Goal: Transaction & Acquisition: Obtain resource

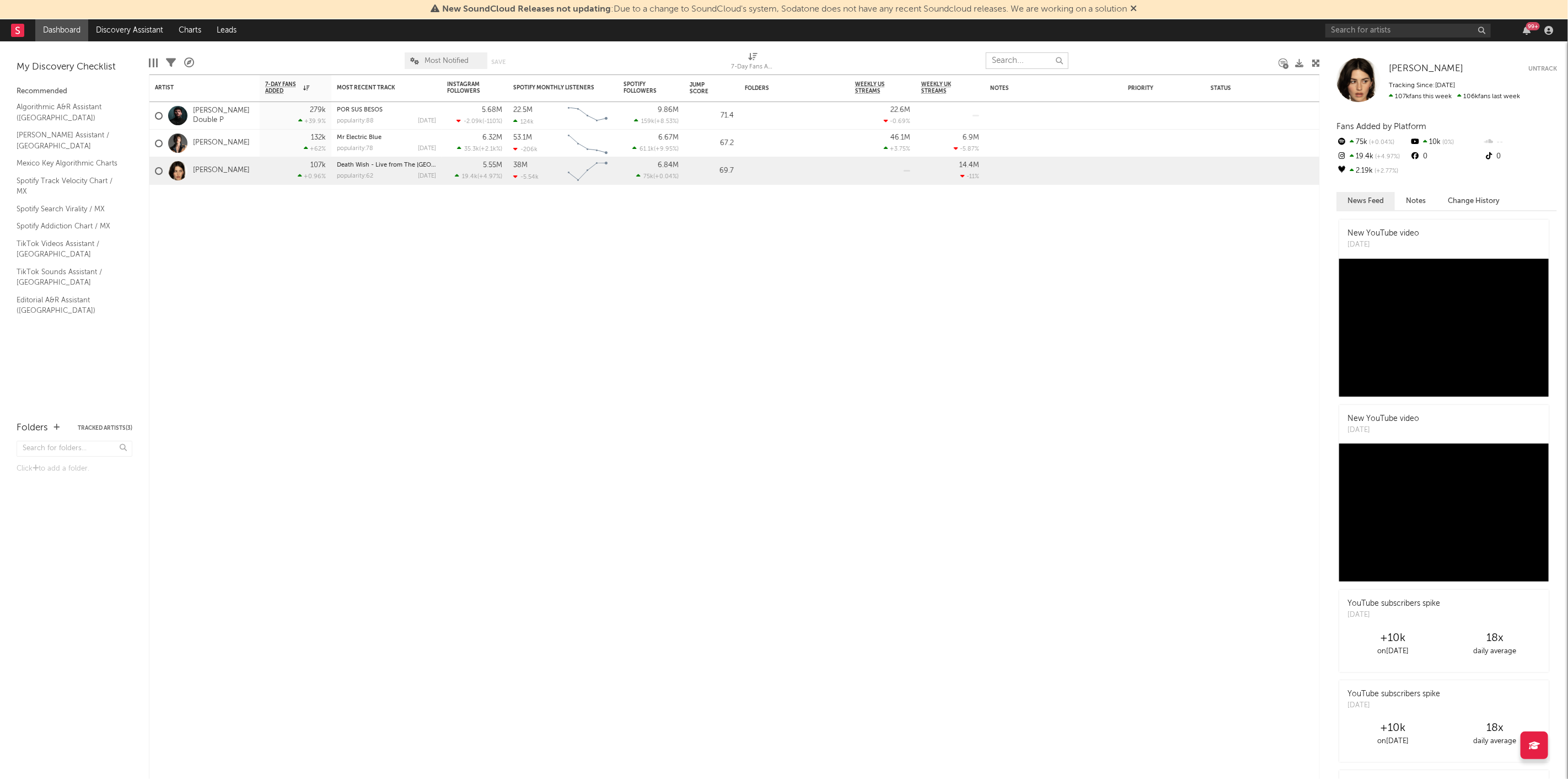
click at [1042, 53] on input "text" at bounding box center [1027, 60] width 82 height 16
click at [19, 33] on icon at bounding box center [18, 30] width 5 height 7
click at [1388, 17] on div "New SoundCloud Releases not updating : Due to a change to SoundCloud's system, …" at bounding box center [784, 10] width 1568 height 19
click at [1377, 27] on input "text" at bounding box center [1408, 31] width 165 height 14
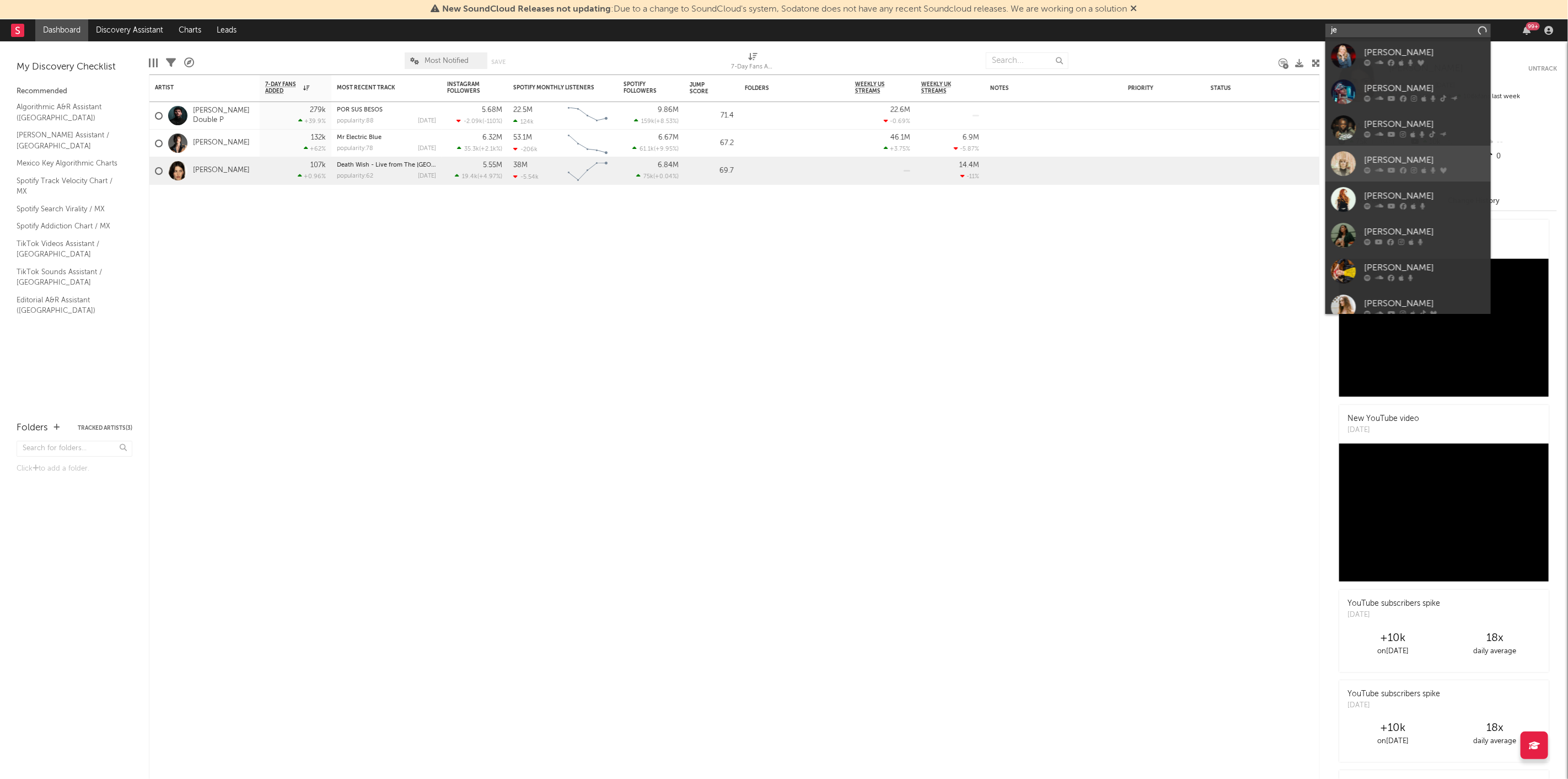
type input "j"
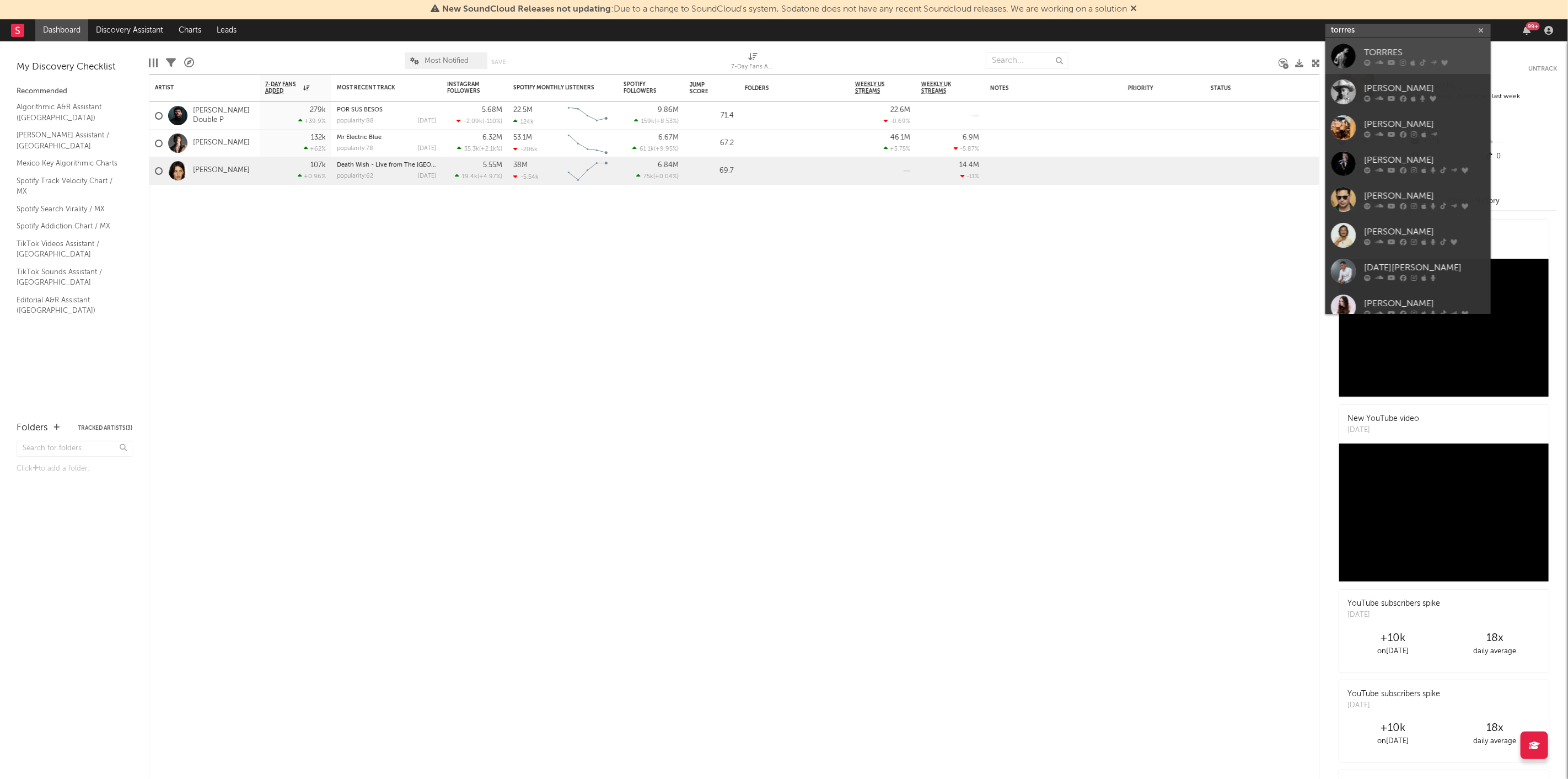
type input "torrres"
click at [1406, 42] on link "TORRRES" at bounding box center [1408, 56] width 165 height 36
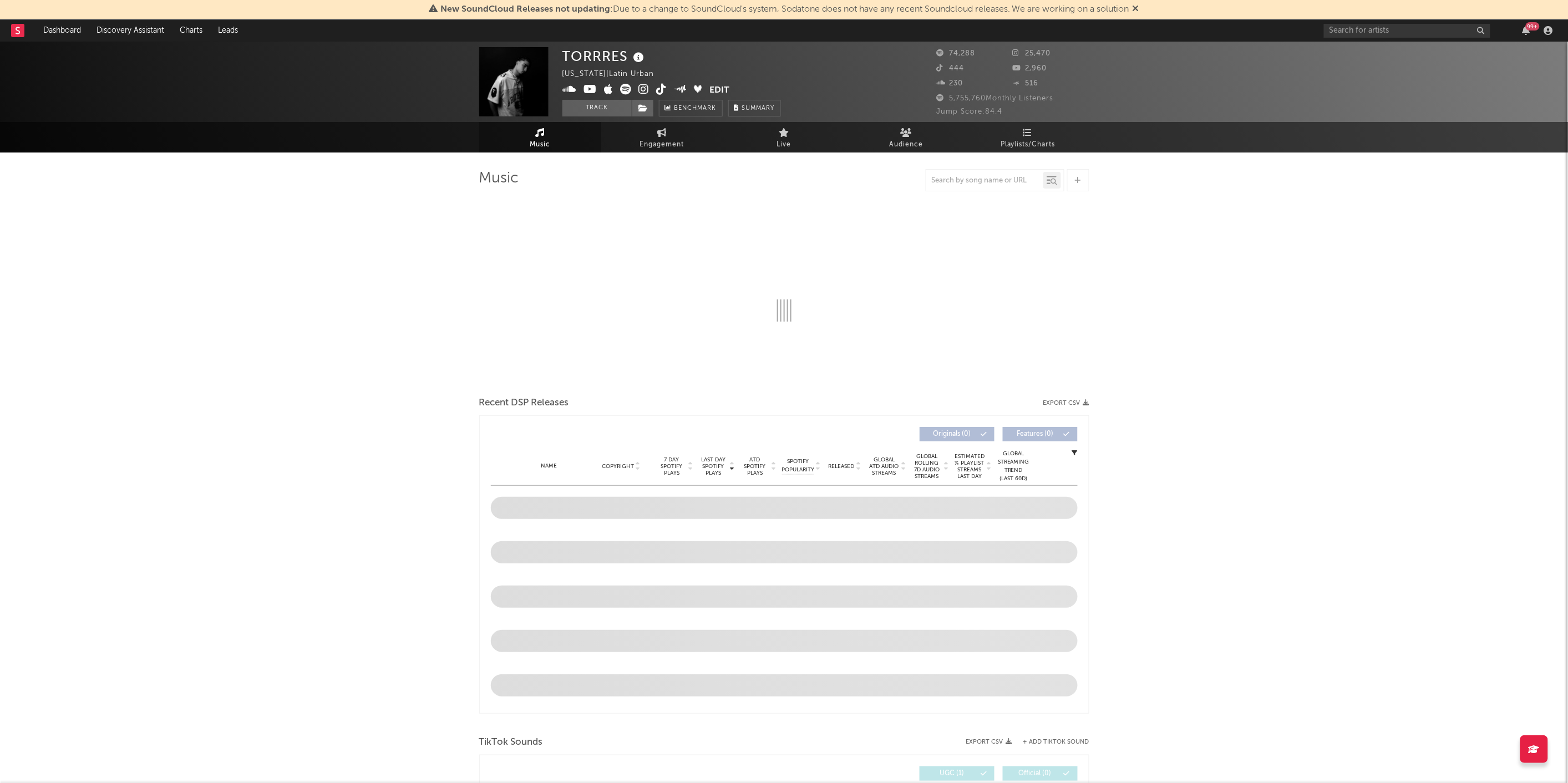
select select "6m"
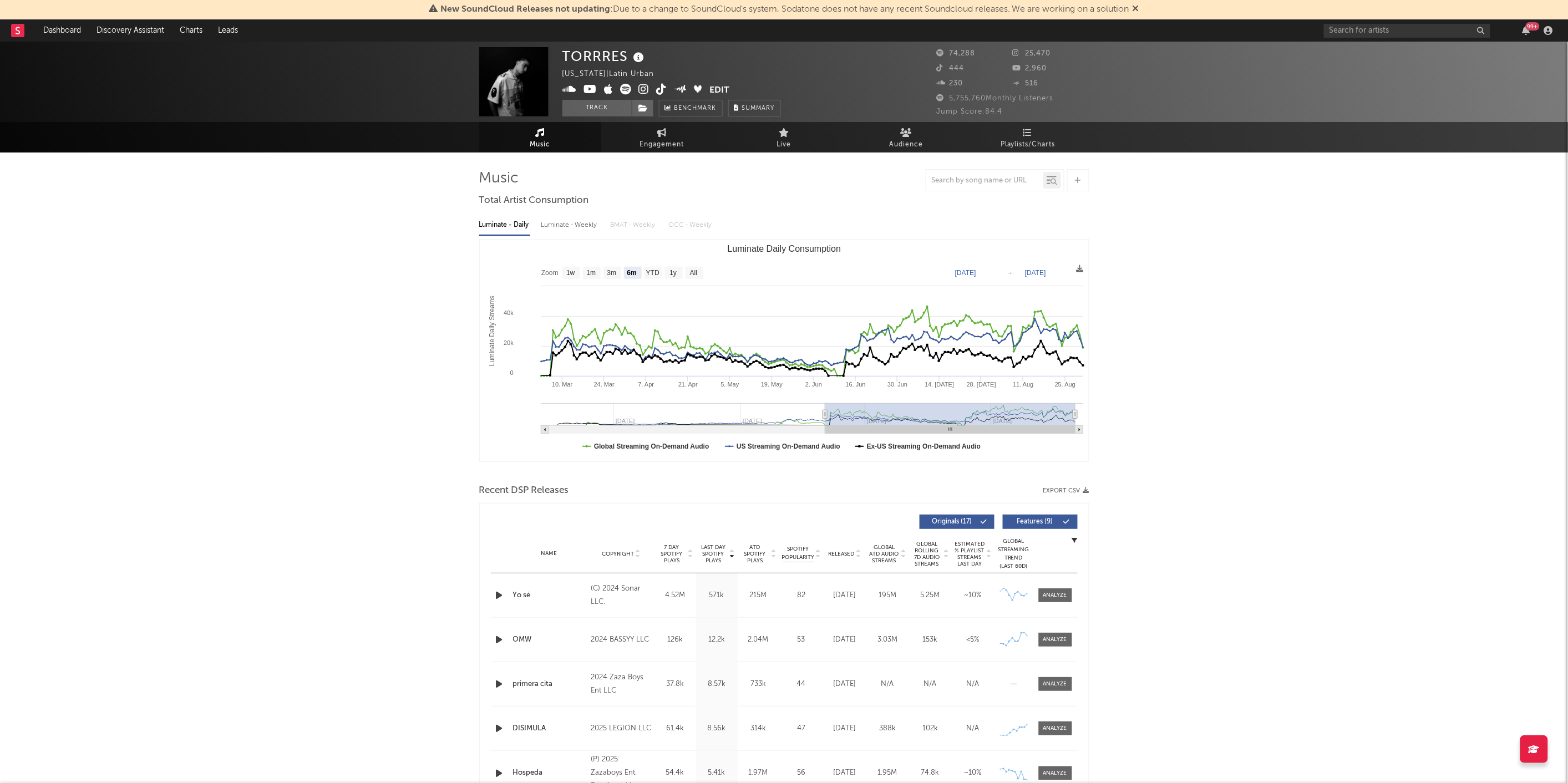
click at [1086, 492] on icon "button" at bounding box center [1086, 490] width 6 height 6
click at [1372, 22] on div "99 +" at bounding box center [1440, 31] width 233 height 22
click at [1345, 37] on div at bounding box center [1407, 31] width 166 height 14
click at [1342, 25] on input "text" at bounding box center [1407, 31] width 166 height 14
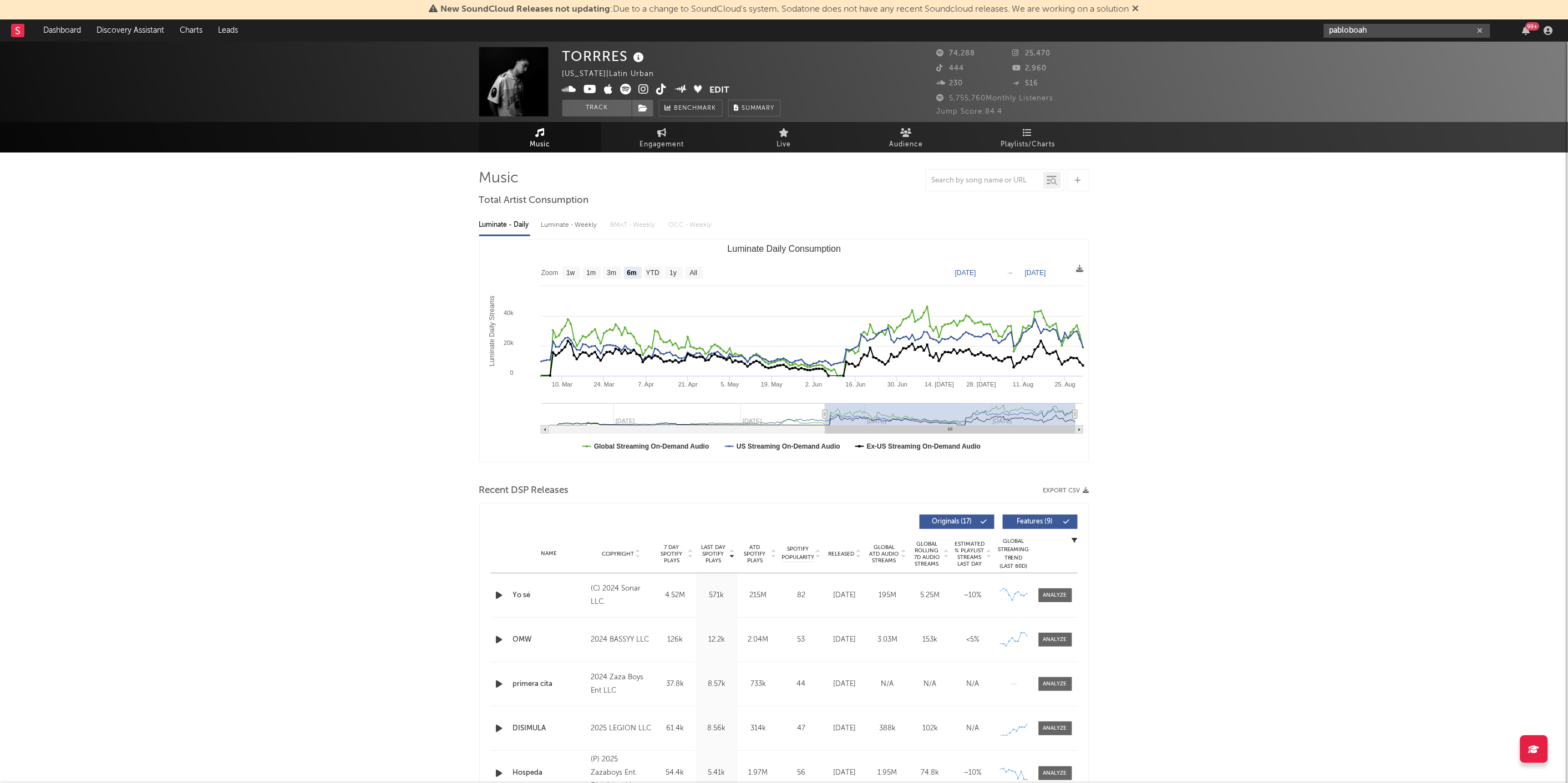
click at [1428, 31] on input "pabloboah" at bounding box center [1407, 31] width 166 height 14
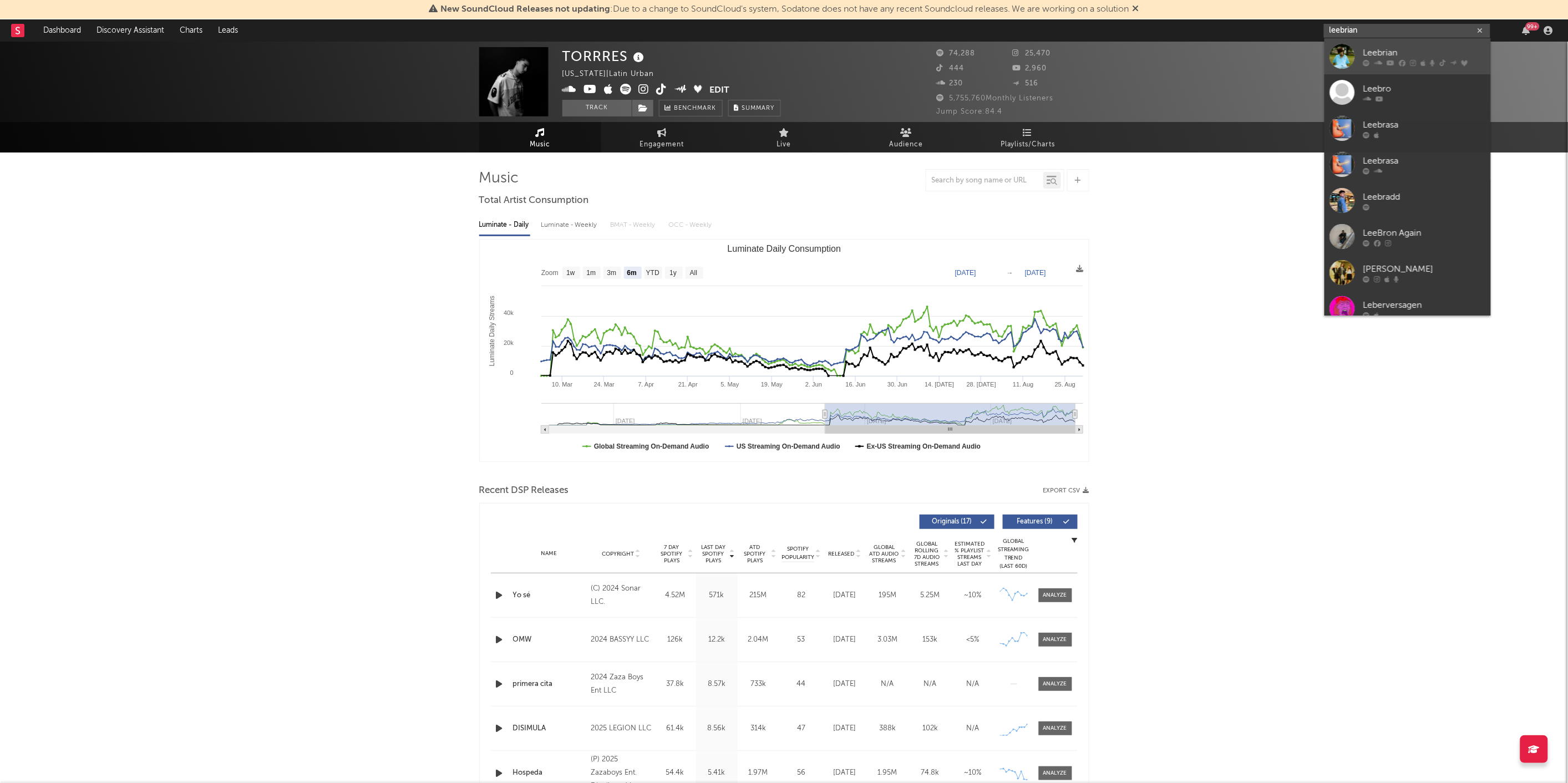
type input "leebrian"
click at [1414, 48] on div "Leebrian" at bounding box center [1424, 53] width 122 height 13
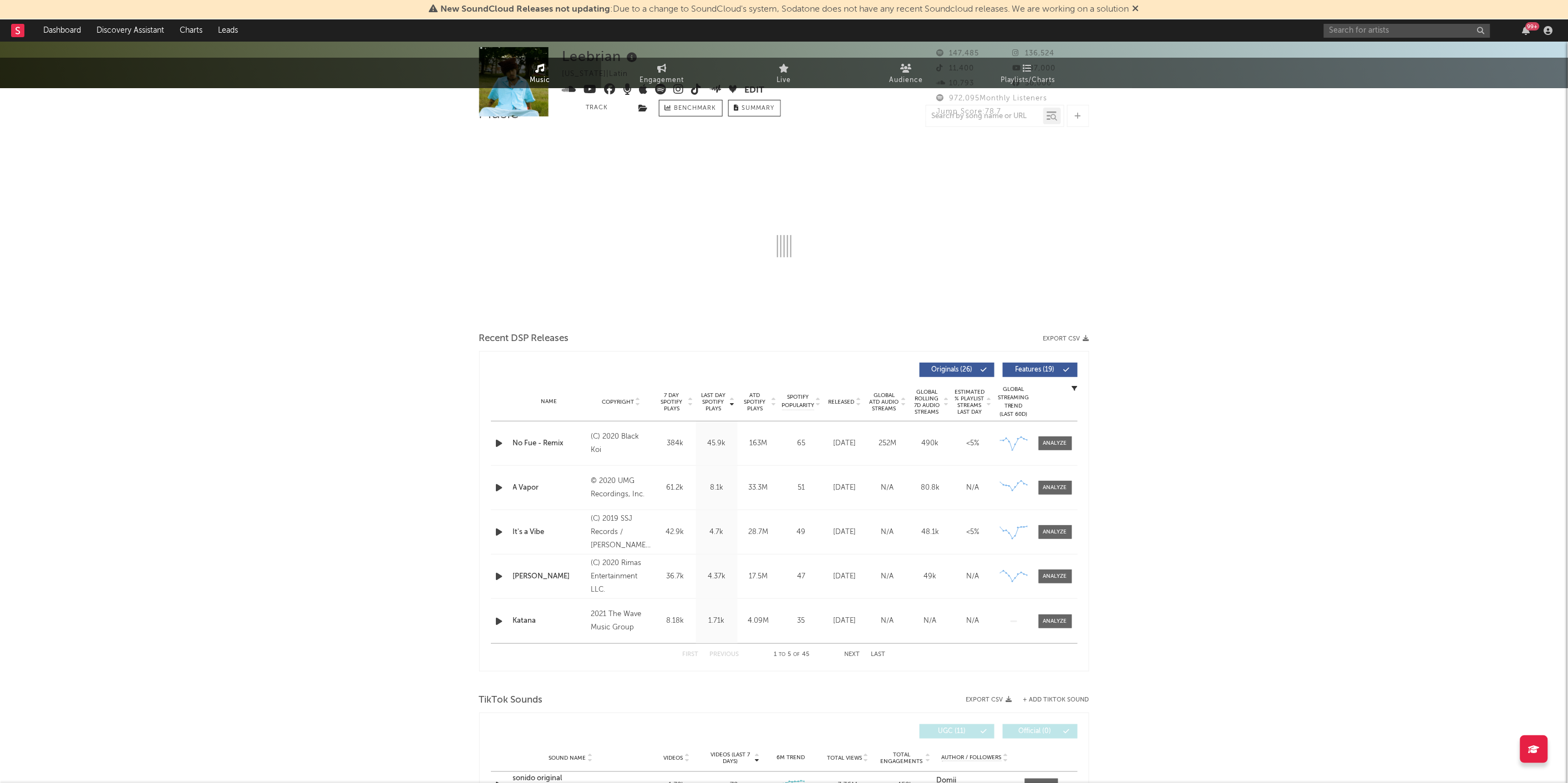
select select "6m"
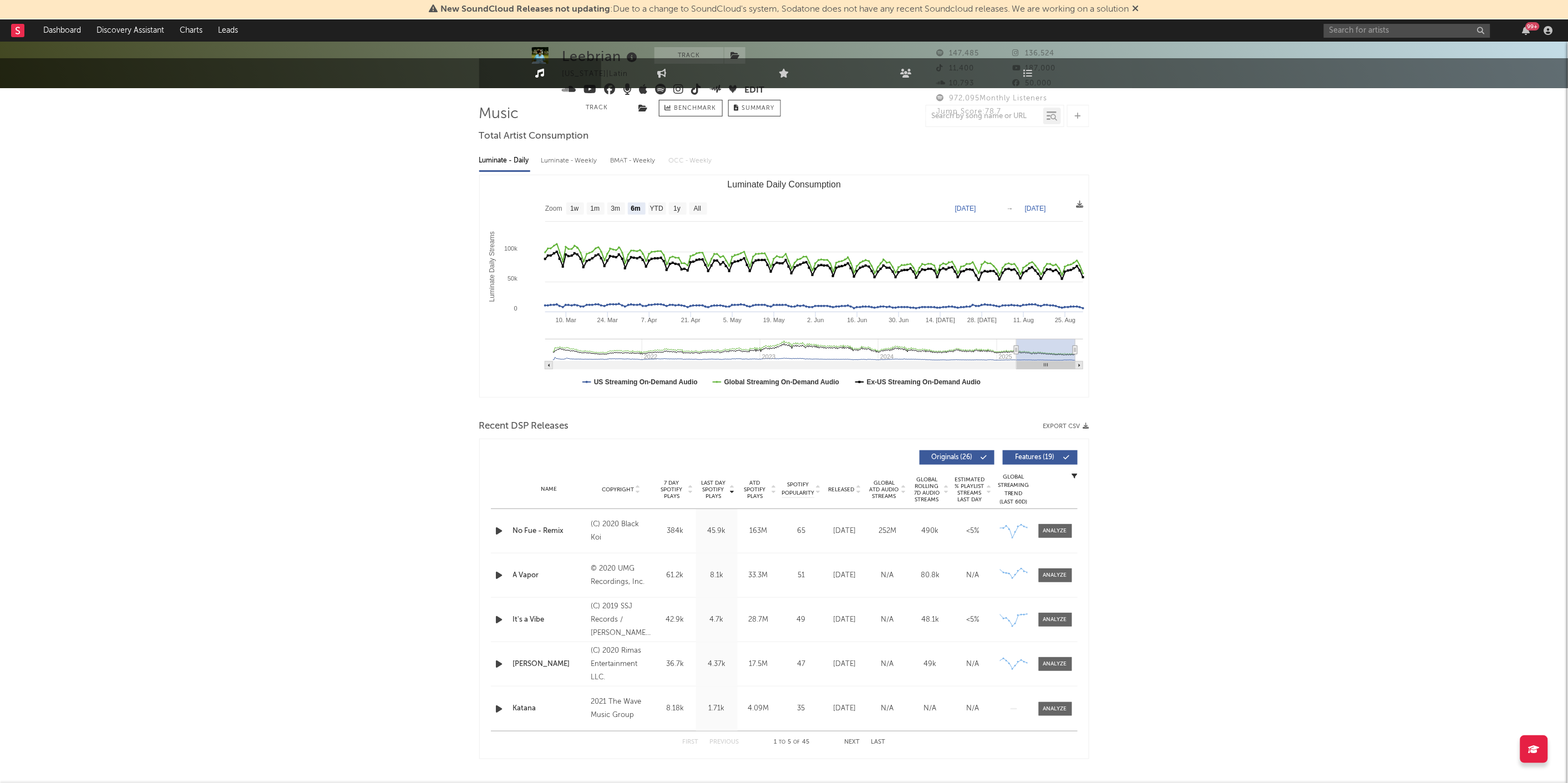
scroll to position [1, 0]
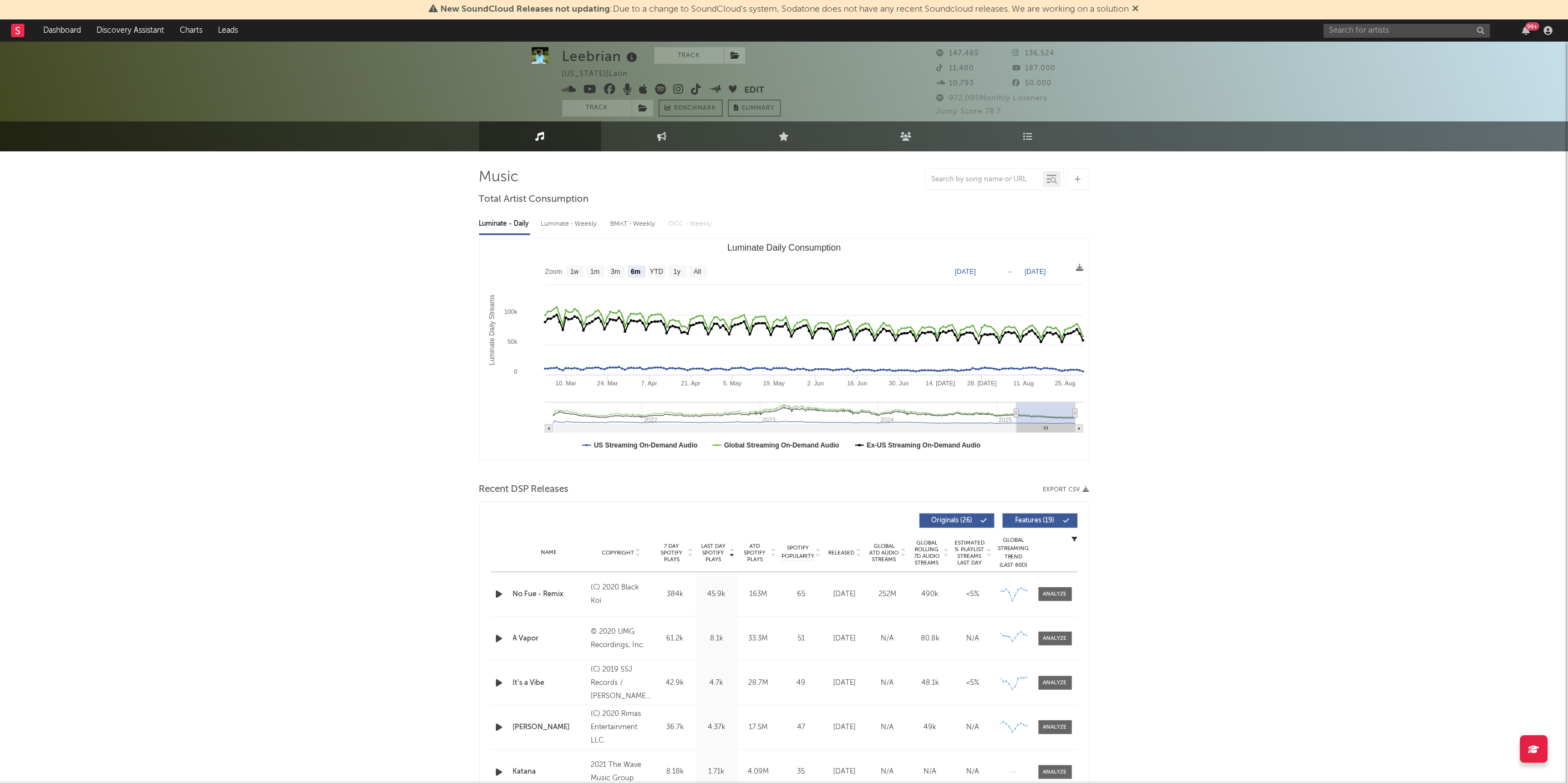
click at [1084, 489] on icon "button" at bounding box center [1086, 489] width 6 height 6
